Goal: Check status

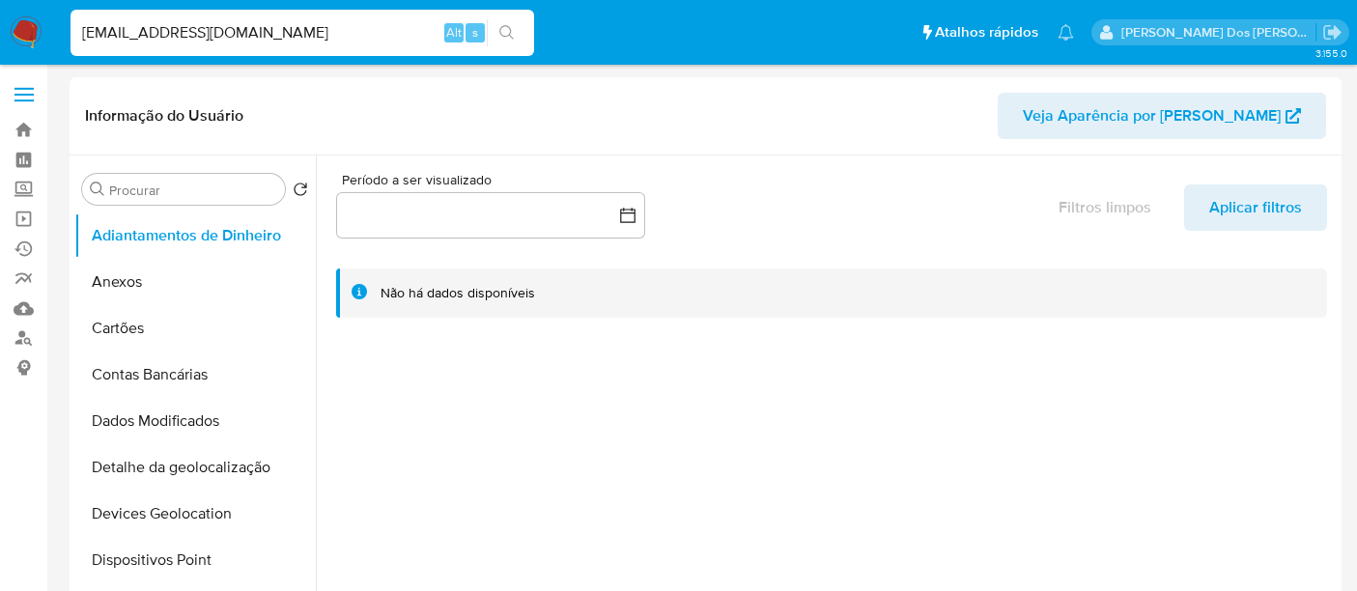
select select "10"
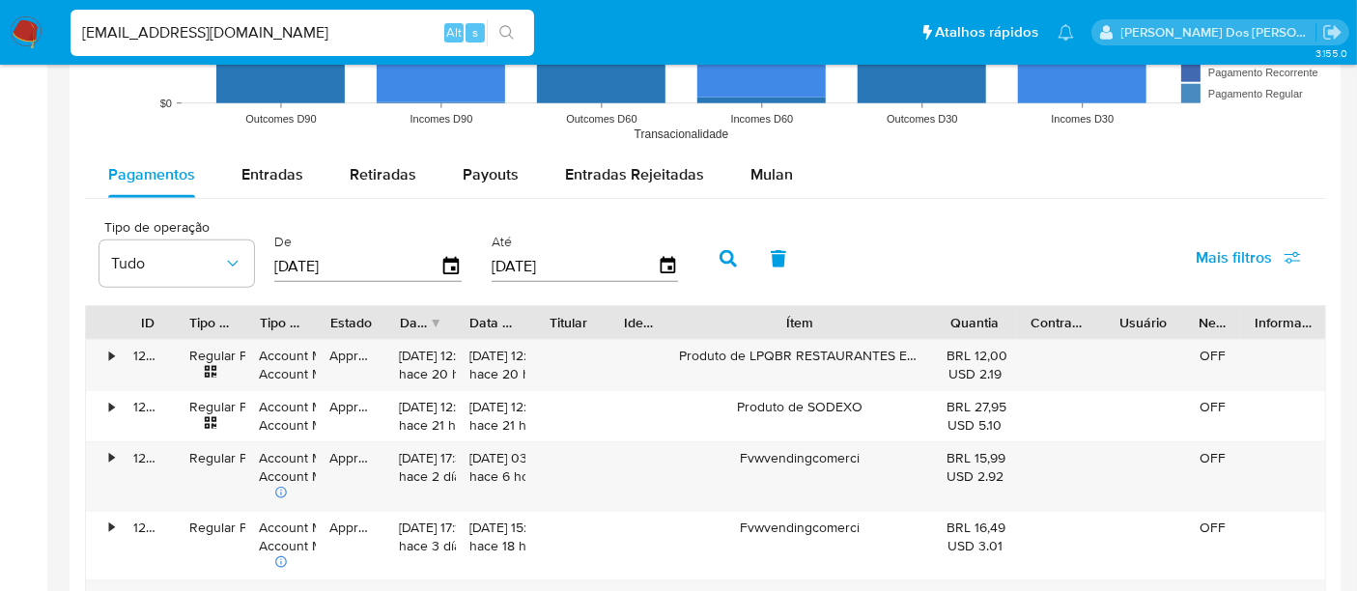
click at [285, 34] on input "[EMAIL_ADDRESS][DOMAIN_NAME]" at bounding box center [303, 32] width 464 height 25
paste input "1424759480"
type input "1424759480"
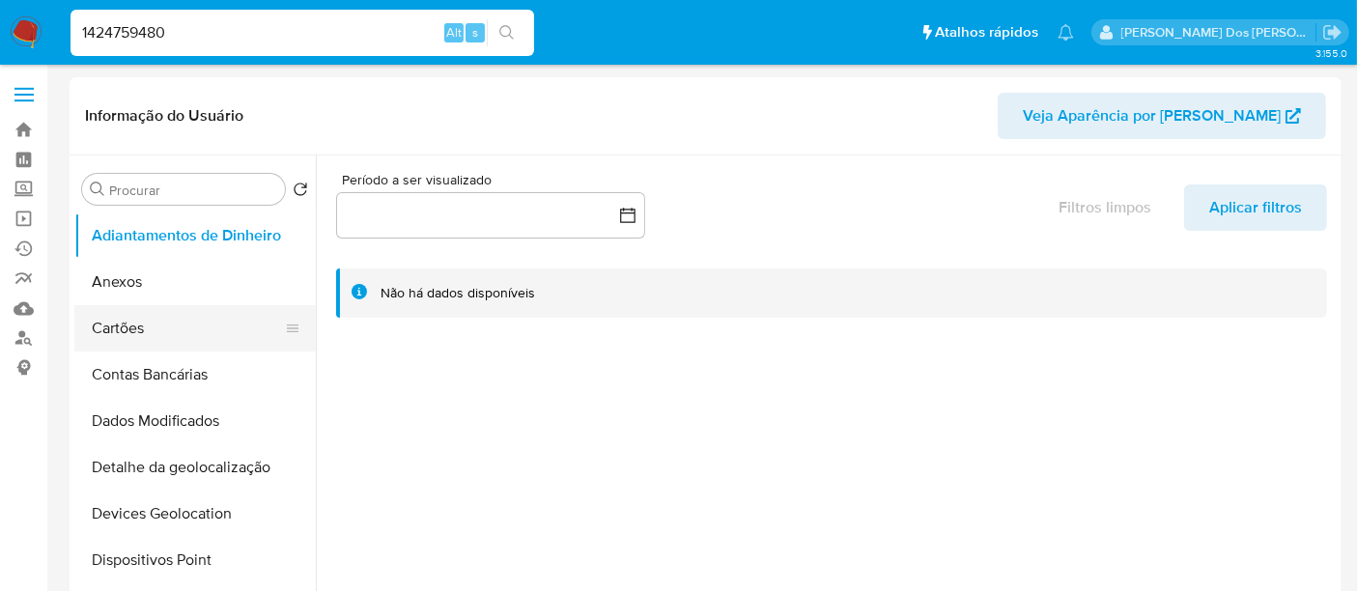
select select "10"
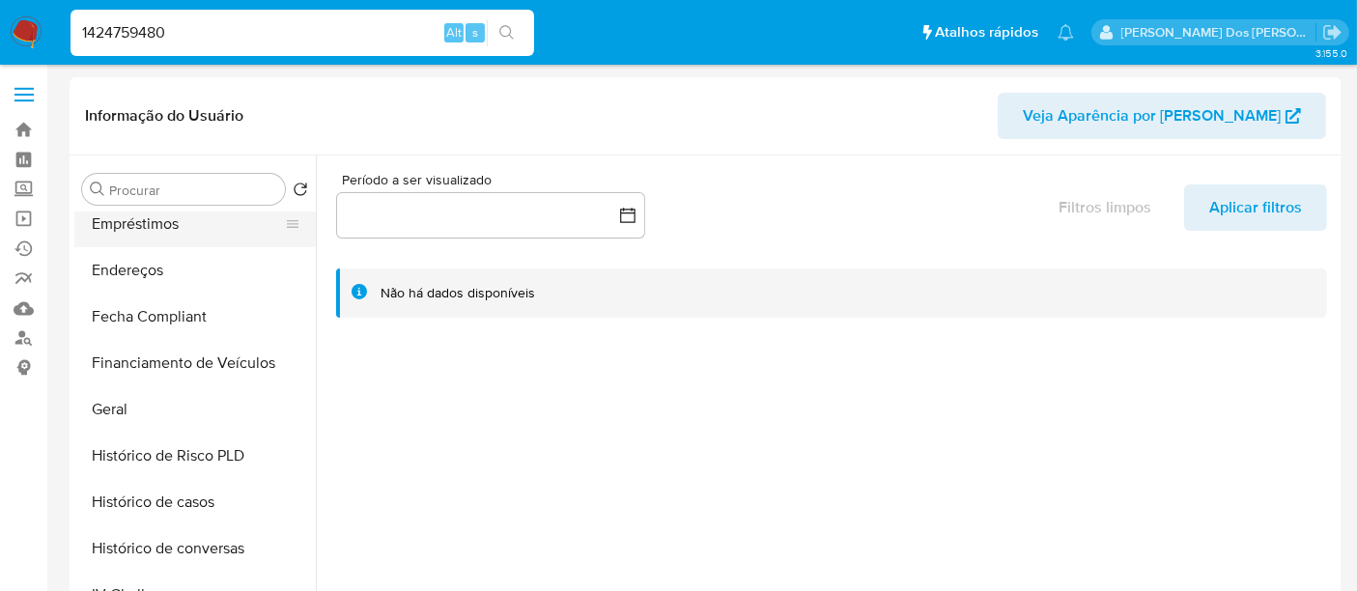
scroll to position [643, 0]
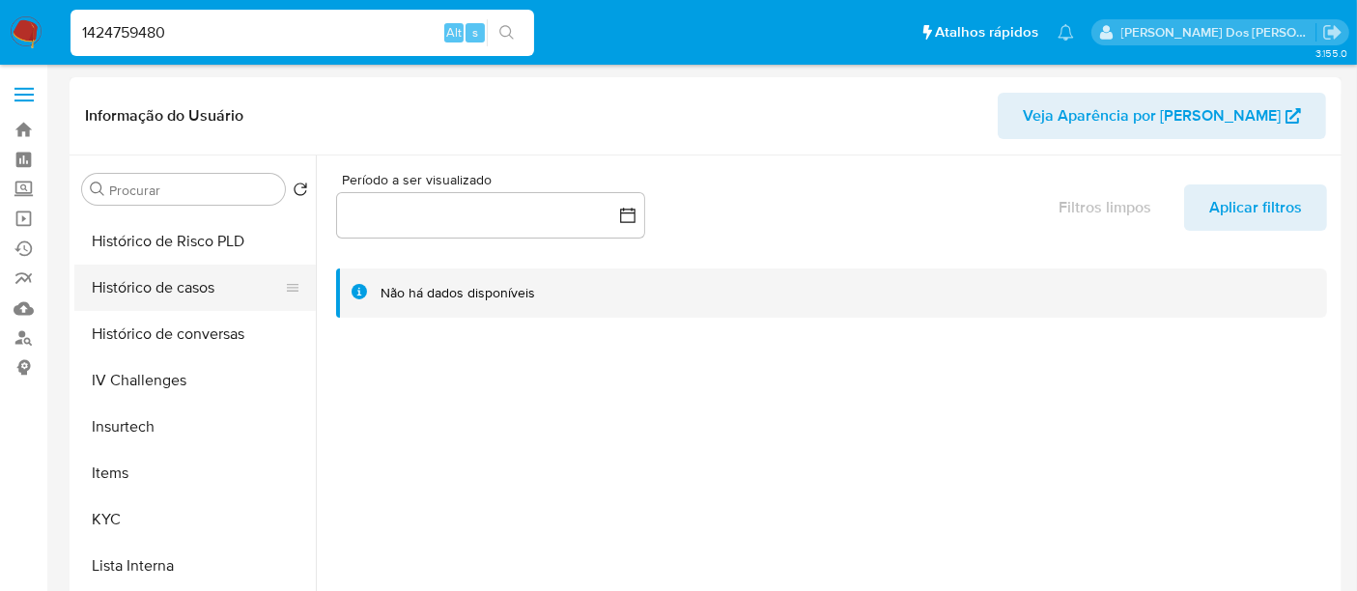
click at [199, 288] on button "Histórico de casos" at bounding box center [187, 288] width 226 height 46
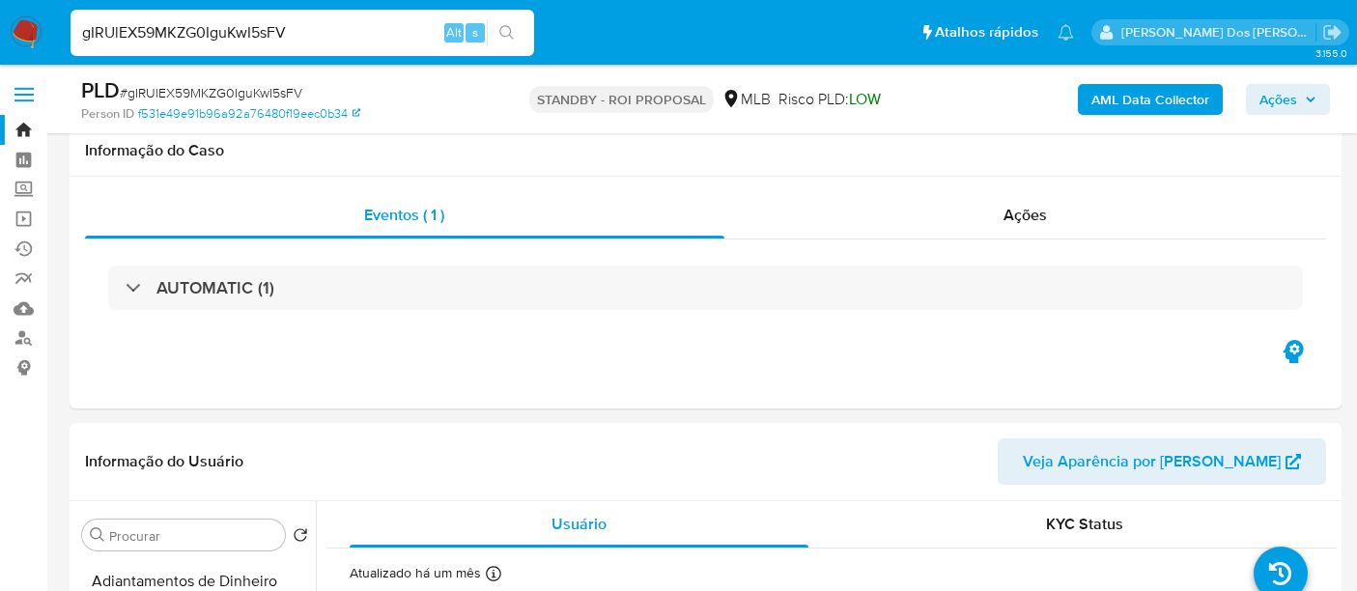
select select "10"
